Goal: Task Accomplishment & Management: Manage account settings

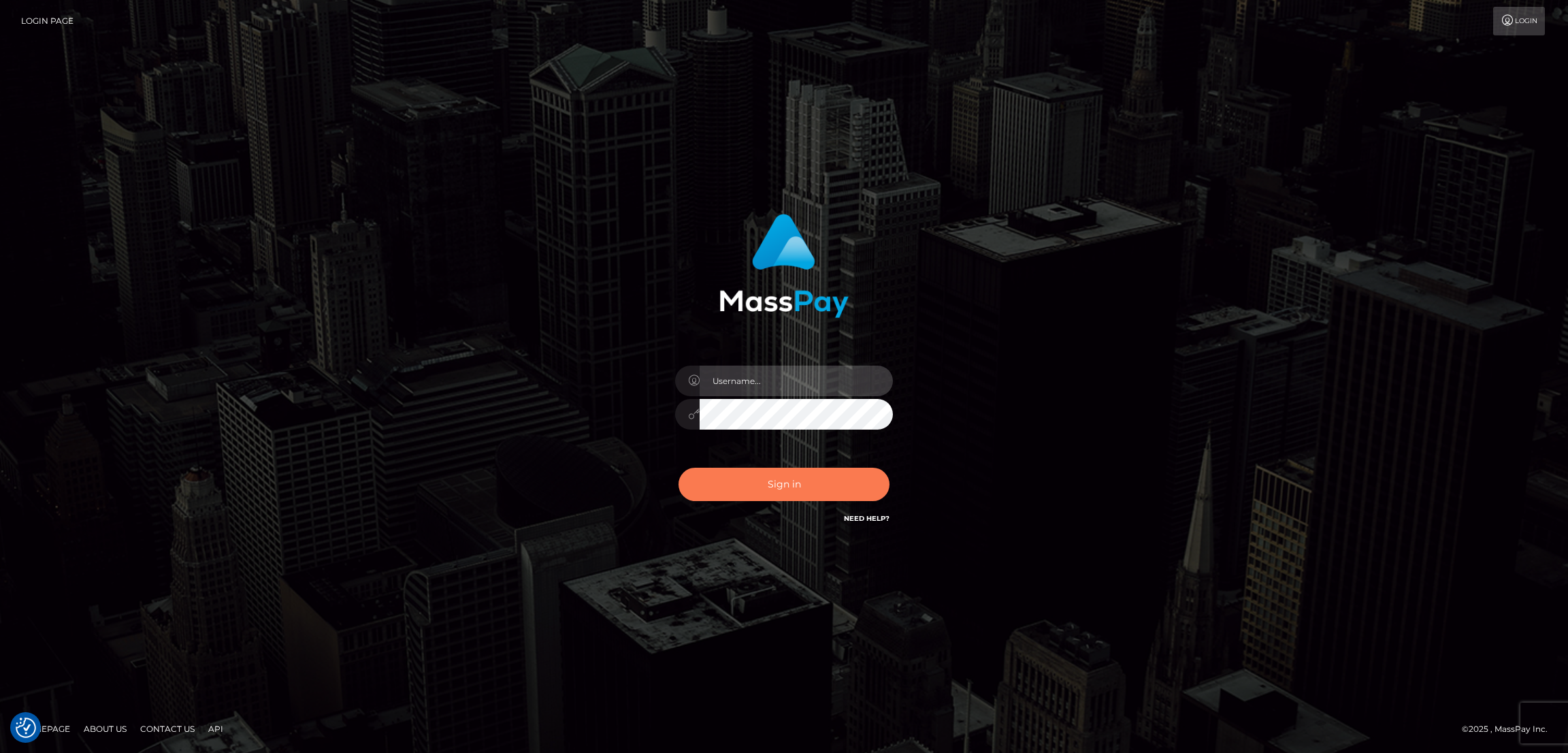
type input "by.es2"
click at [819, 481] on button "Sign in" at bounding box center [784, 484] width 211 height 33
type input "by.es2"
click at [789, 487] on button "Sign in" at bounding box center [784, 484] width 211 height 33
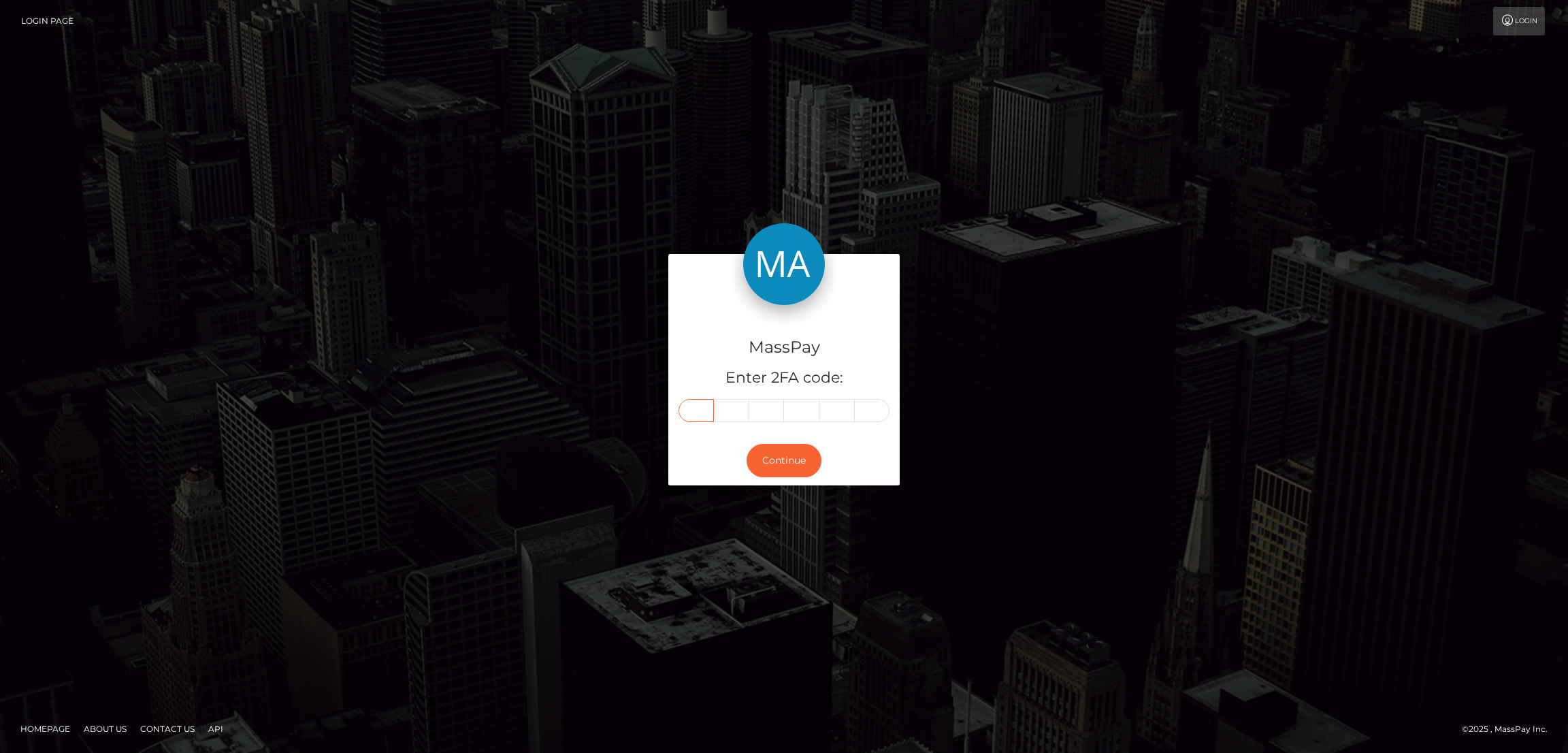
click at [704, 410] on input "text" at bounding box center [696, 411] width 35 height 23
paste input "7"
type input "7"
type input "0"
type input "9"
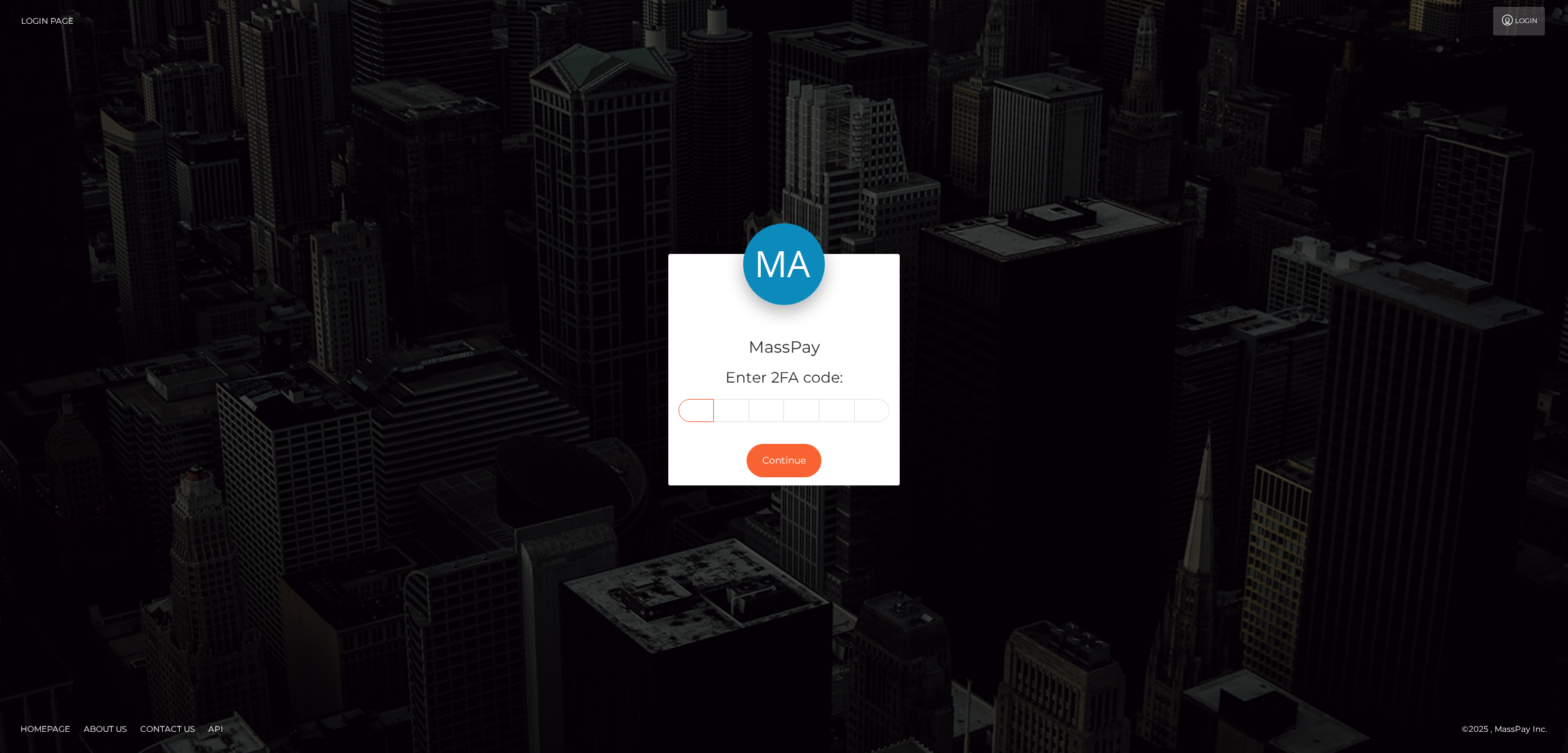
type input "3"
type input "5"
type input "1"
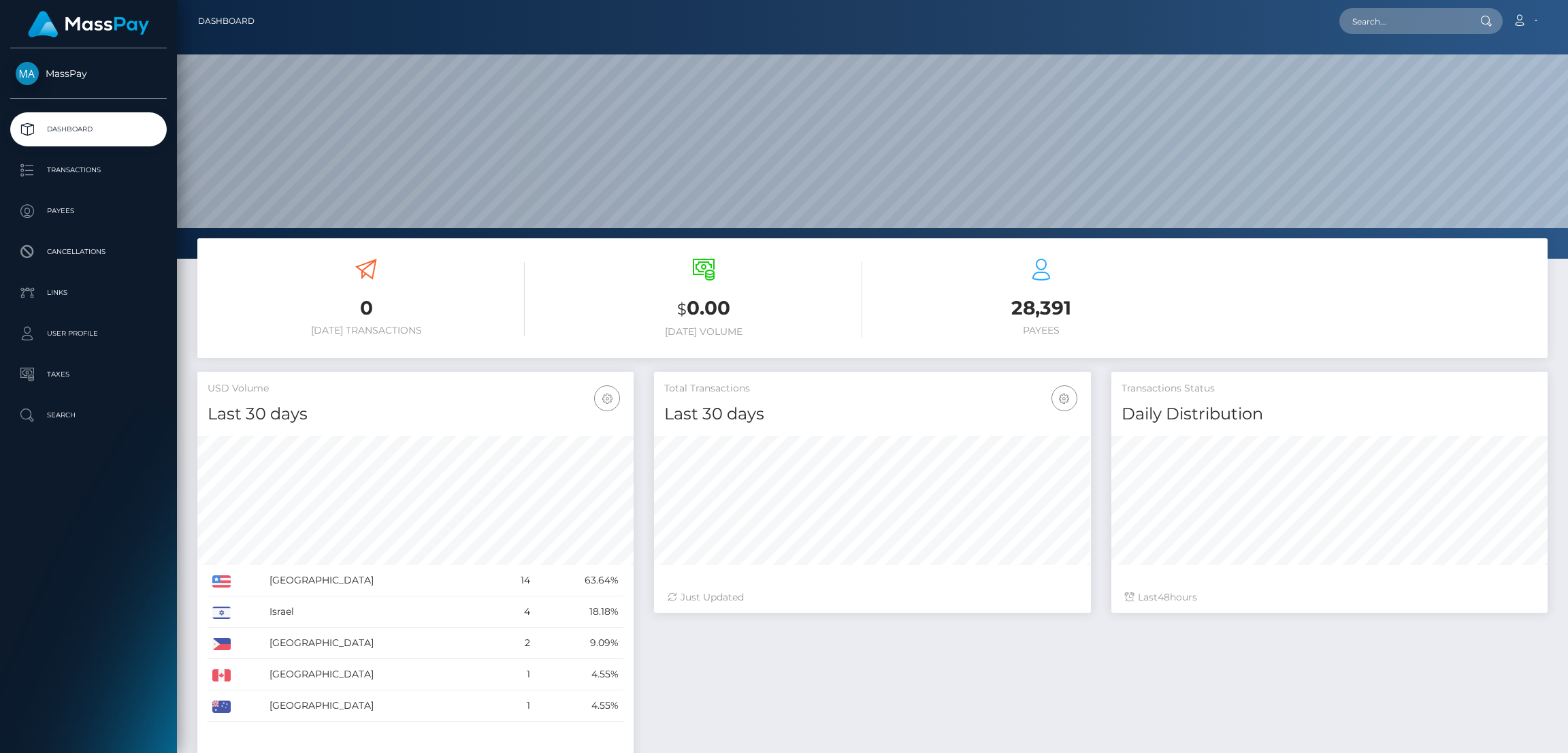
scroll to position [242, 436]
